Goal: Task Accomplishment & Management: Manage account settings

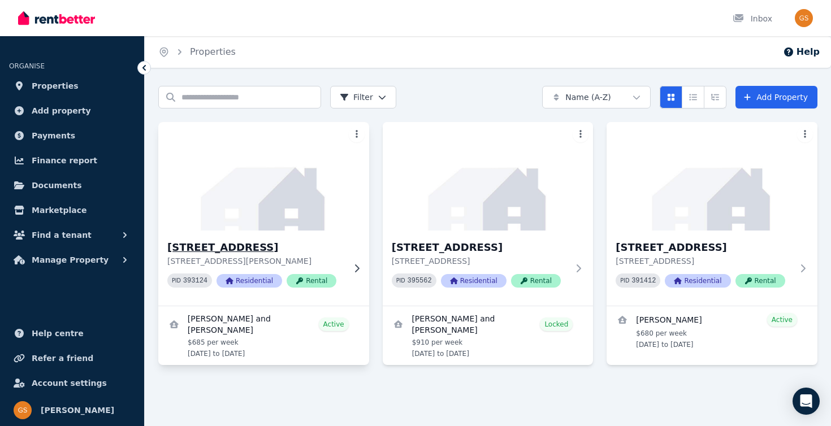
click at [291, 251] on h3 "[STREET_ADDRESS]" at bounding box center [255, 248] width 177 height 16
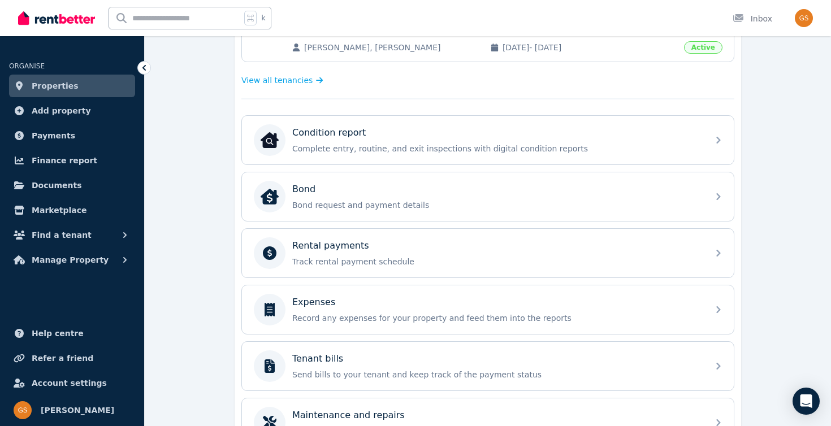
scroll to position [298, 0]
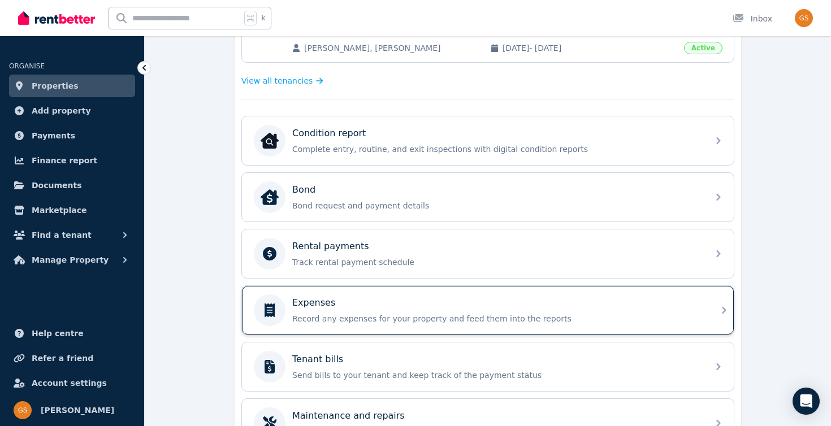
click at [491, 319] on p "Record any expenses for your property and feed them into the reports" at bounding box center [496, 318] width 409 height 11
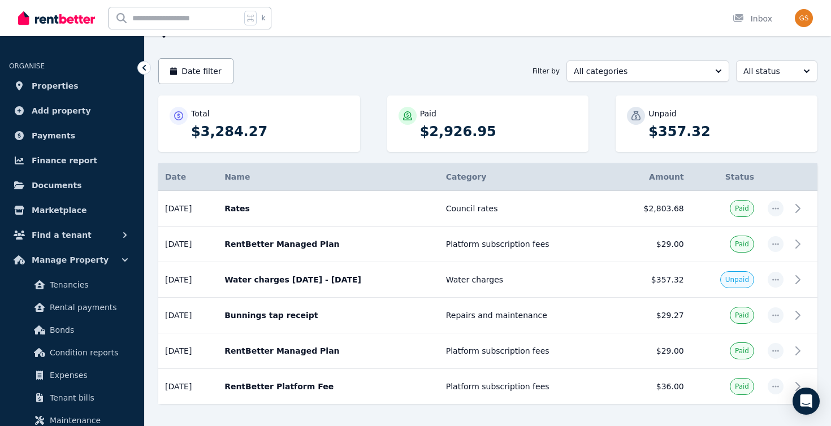
scroll to position [93, 0]
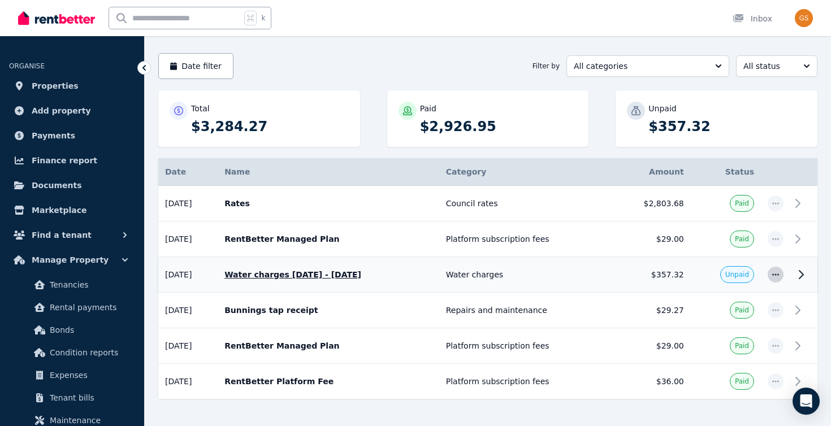
click at [779, 271] on icon "button" at bounding box center [775, 275] width 9 height 8
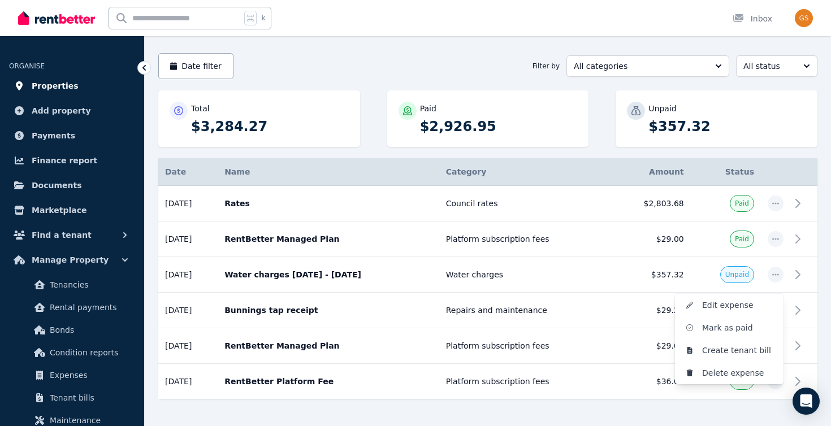
click at [54, 81] on span "Properties" at bounding box center [55, 86] width 47 height 14
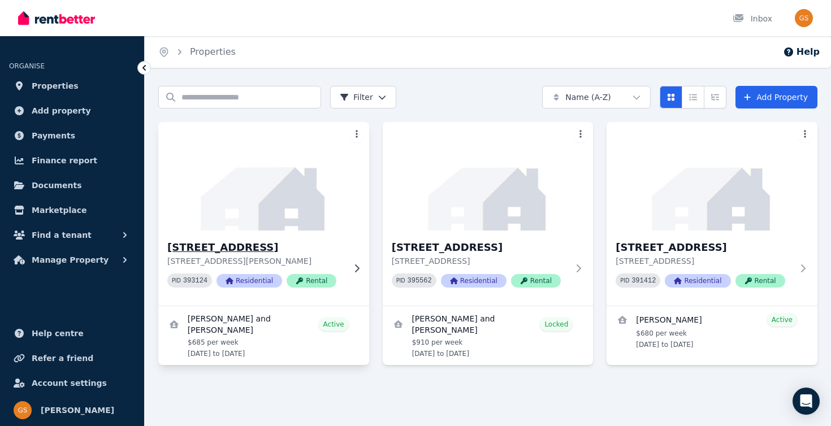
click at [298, 226] on img at bounding box center [263, 176] width 221 height 114
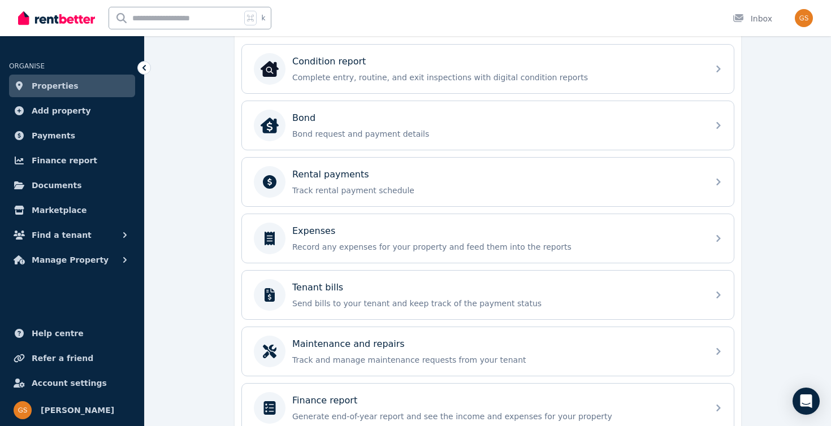
scroll to position [371, 0]
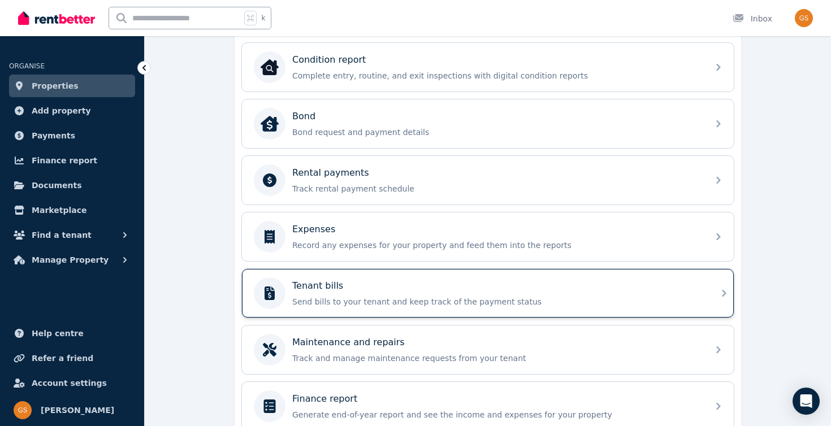
click at [366, 292] on div "Tenant bills" at bounding box center [496, 286] width 409 height 14
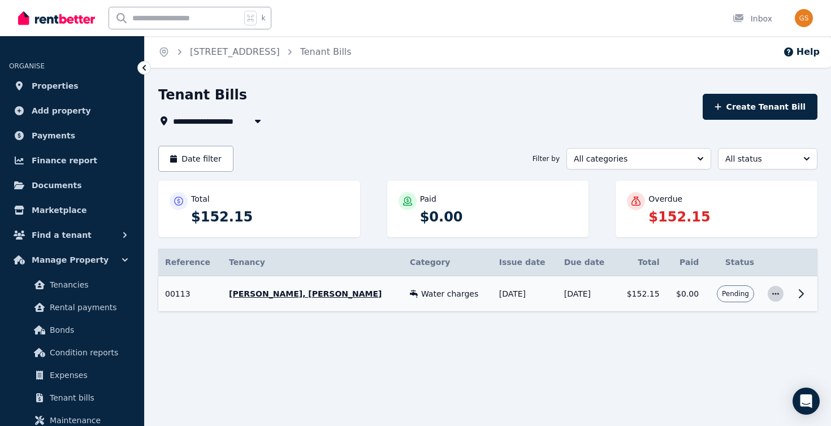
click at [776, 292] on icon "button" at bounding box center [775, 294] width 9 height 8
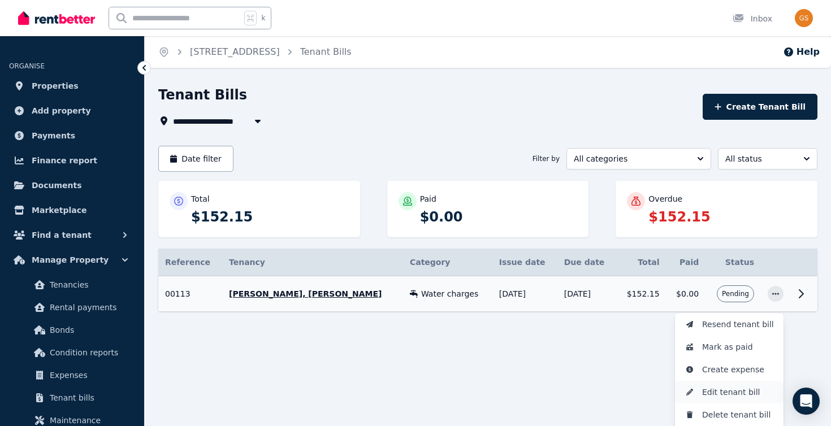
scroll to position [23, 0]
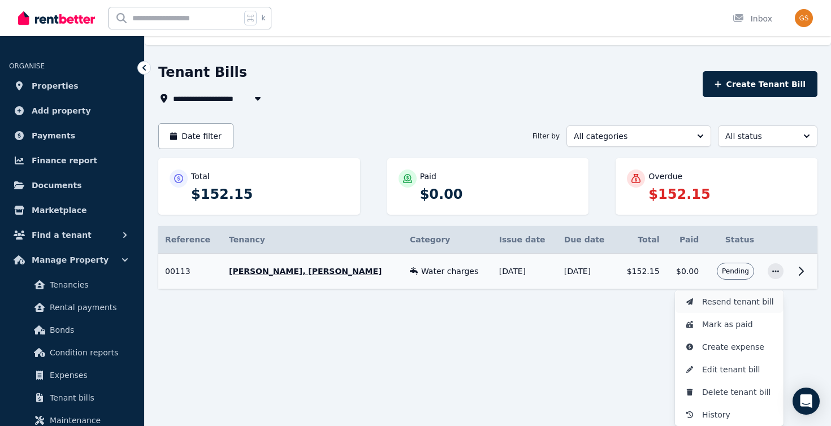
click at [731, 298] on span "Resend tenant bill" at bounding box center [738, 302] width 72 height 14
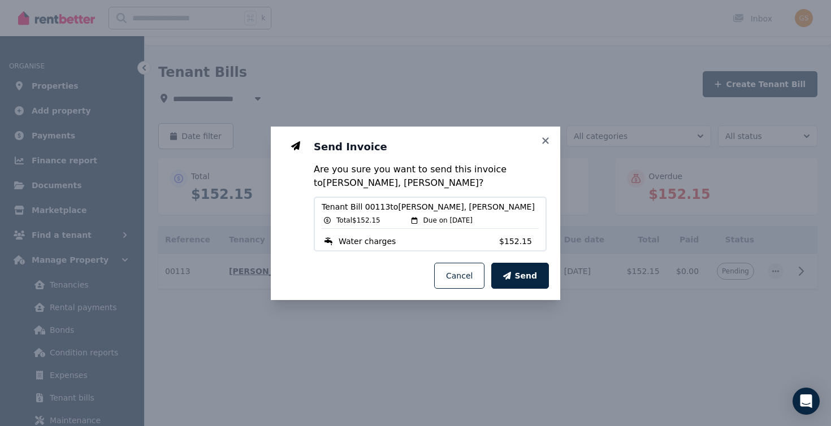
scroll to position [0, 0]
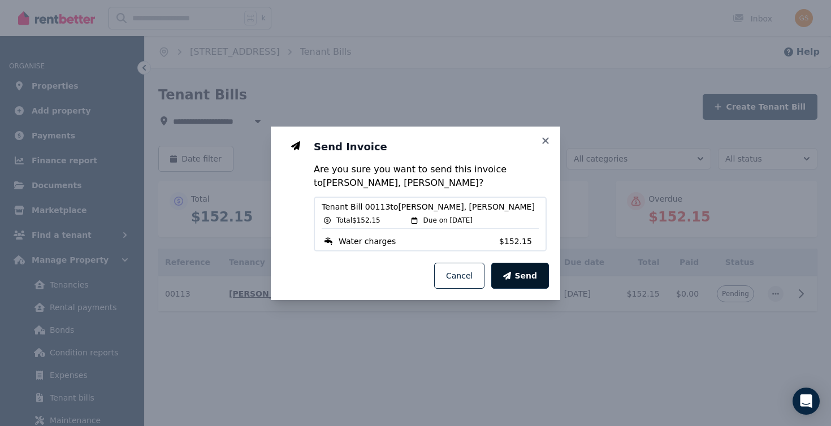
click at [529, 272] on span "Send" at bounding box center [525, 275] width 23 height 11
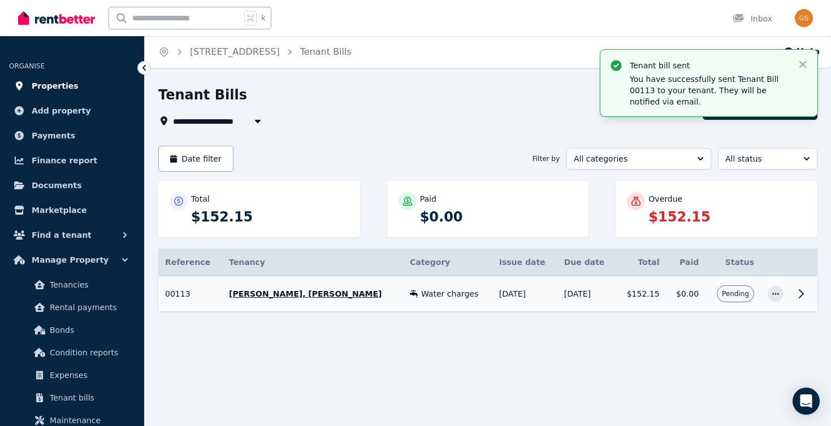
click at [40, 85] on span "Properties" at bounding box center [55, 86] width 47 height 14
